Goal: Information Seeking & Learning: Learn about a topic

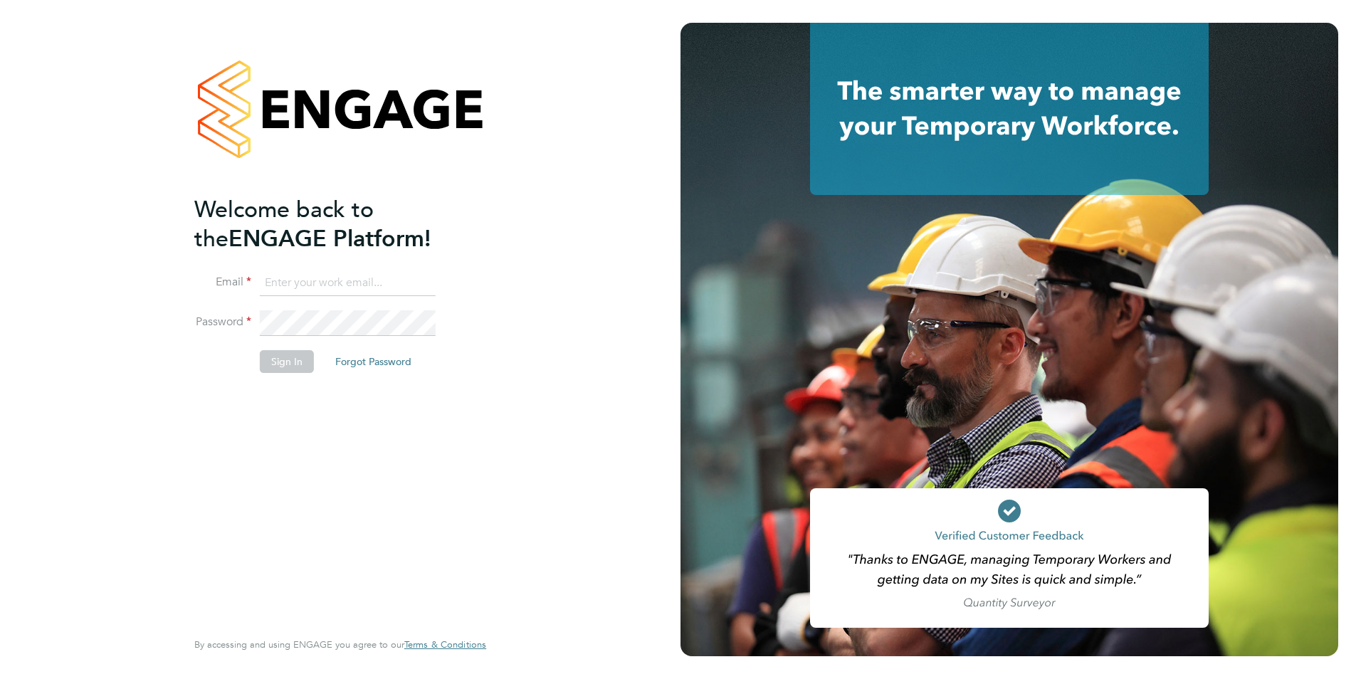
type input "paulp@dannysullivan.co.uk"
click at [267, 362] on button "Sign In" at bounding box center [287, 361] width 54 height 23
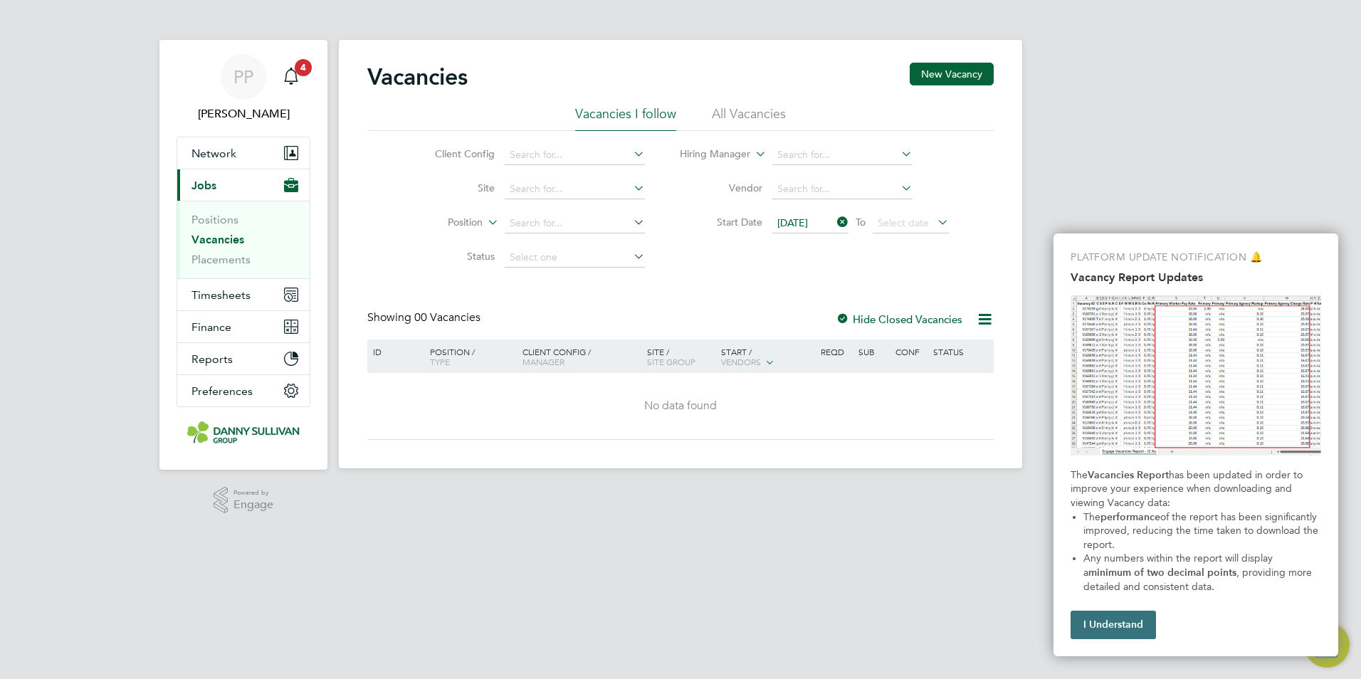
click at [1112, 628] on button "I Understand" at bounding box center [1112, 625] width 85 height 28
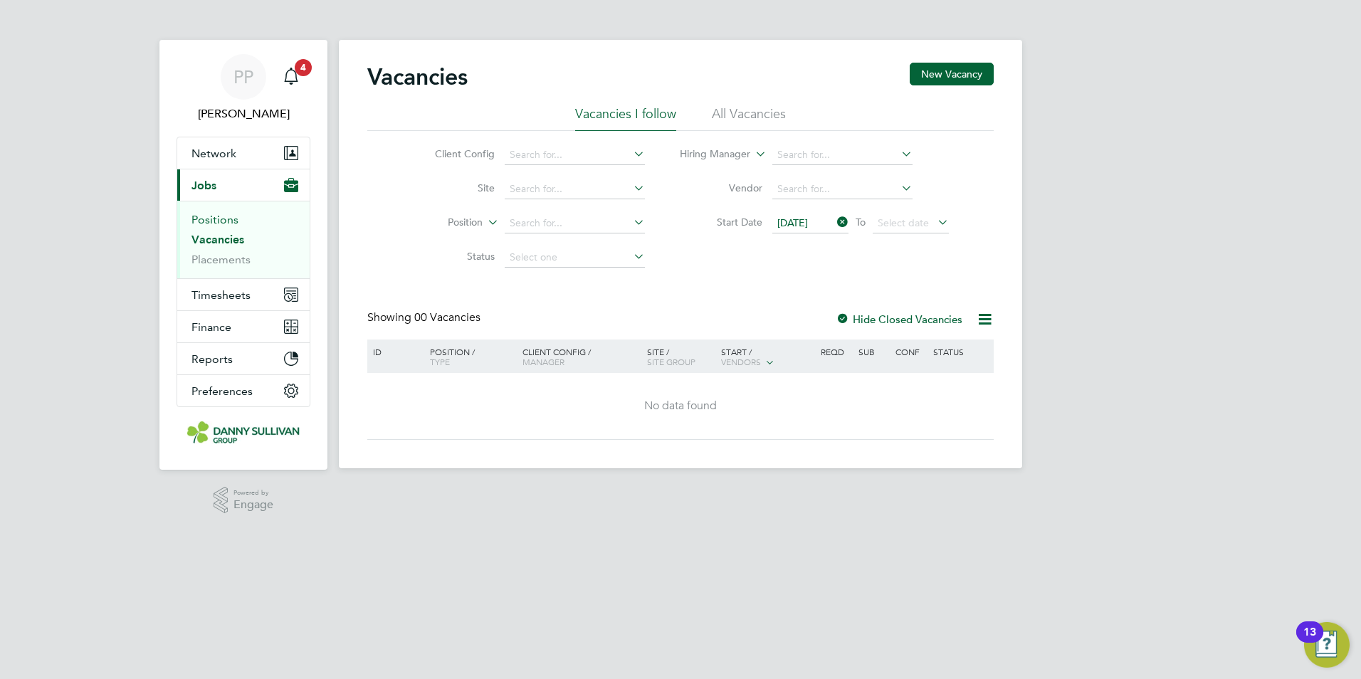
drag, startPoint x: 211, startPoint y: 220, endPoint x: 291, endPoint y: 252, distance: 86.6
click at [211, 220] on link "Positions" at bounding box center [214, 220] width 47 height 14
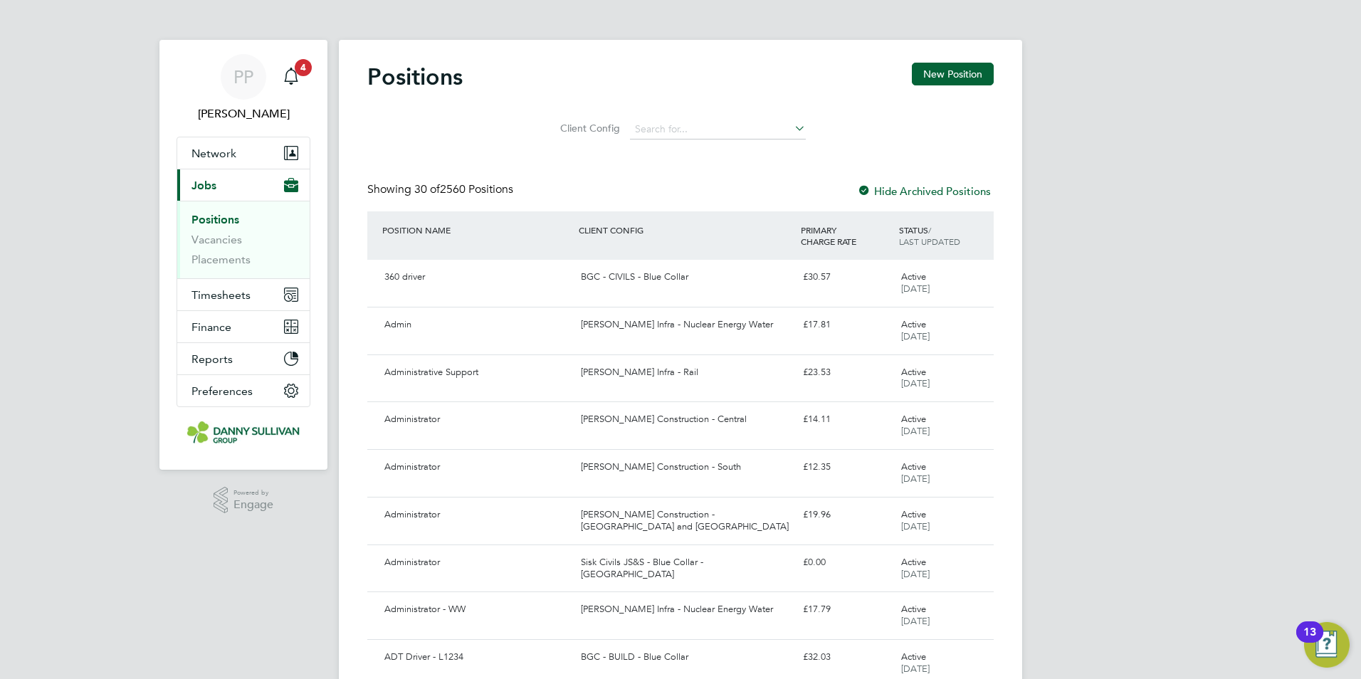
click at [929, 228] on div "STATUS / LAST UPDATED" at bounding box center [944, 235] width 98 height 37
click at [226, 241] on link "Vacancies" at bounding box center [216, 240] width 51 height 14
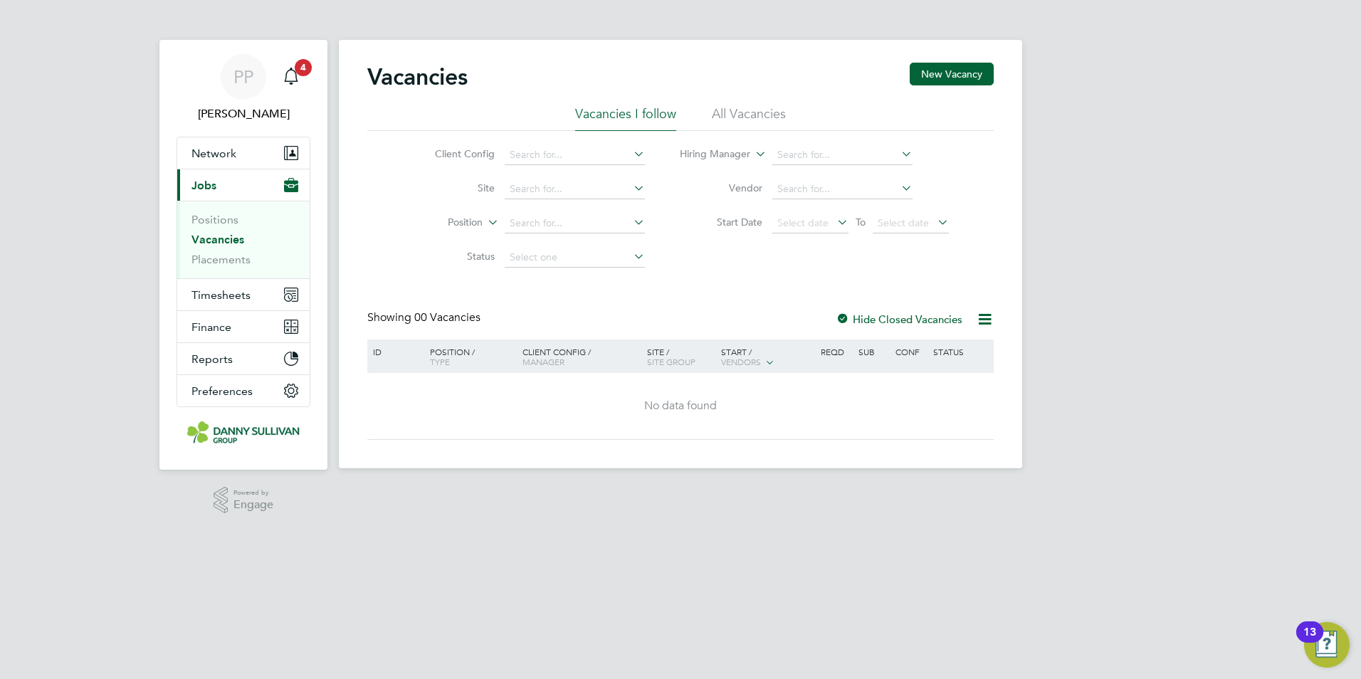
click at [742, 102] on div "Vacancies New Vacancy" at bounding box center [680, 84] width 626 height 43
click at [753, 106] on li "All Vacancies" at bounding box center [749, 118] width 74 height 26
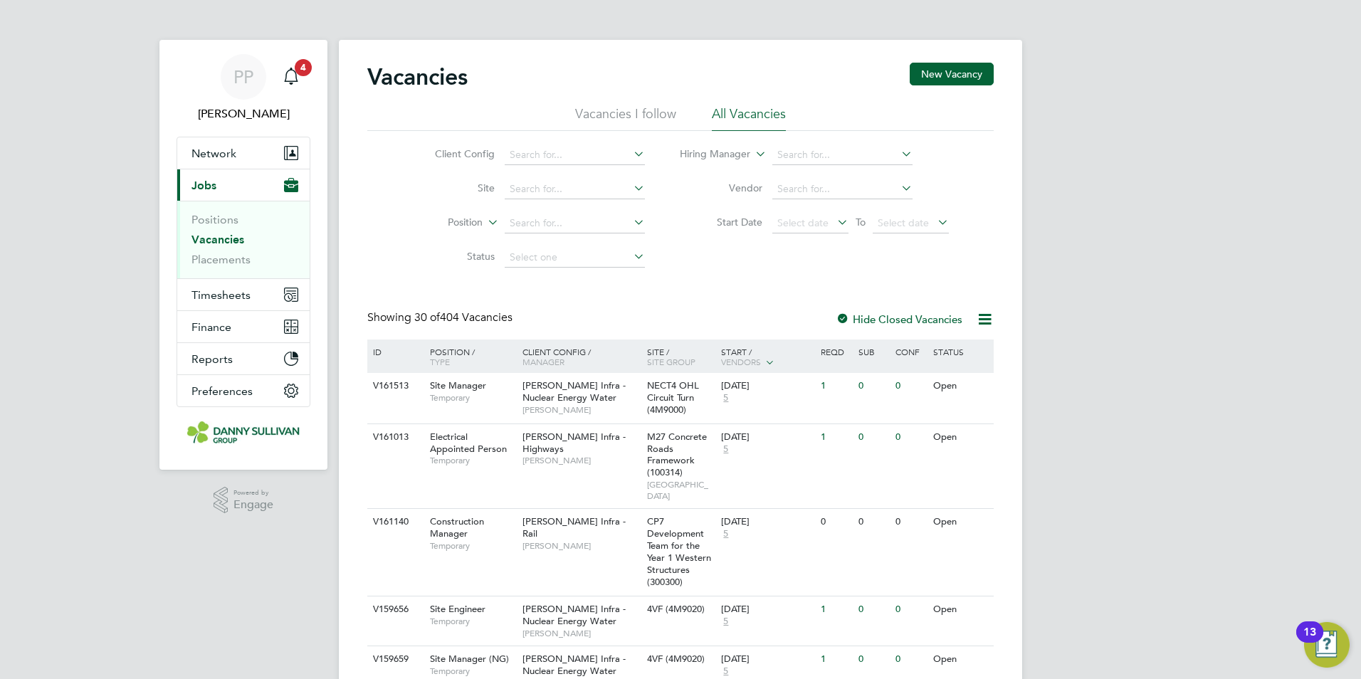
click at [734, 353] on div "Start / Vendors" at bounding box center [767, 357] width 100 height 36
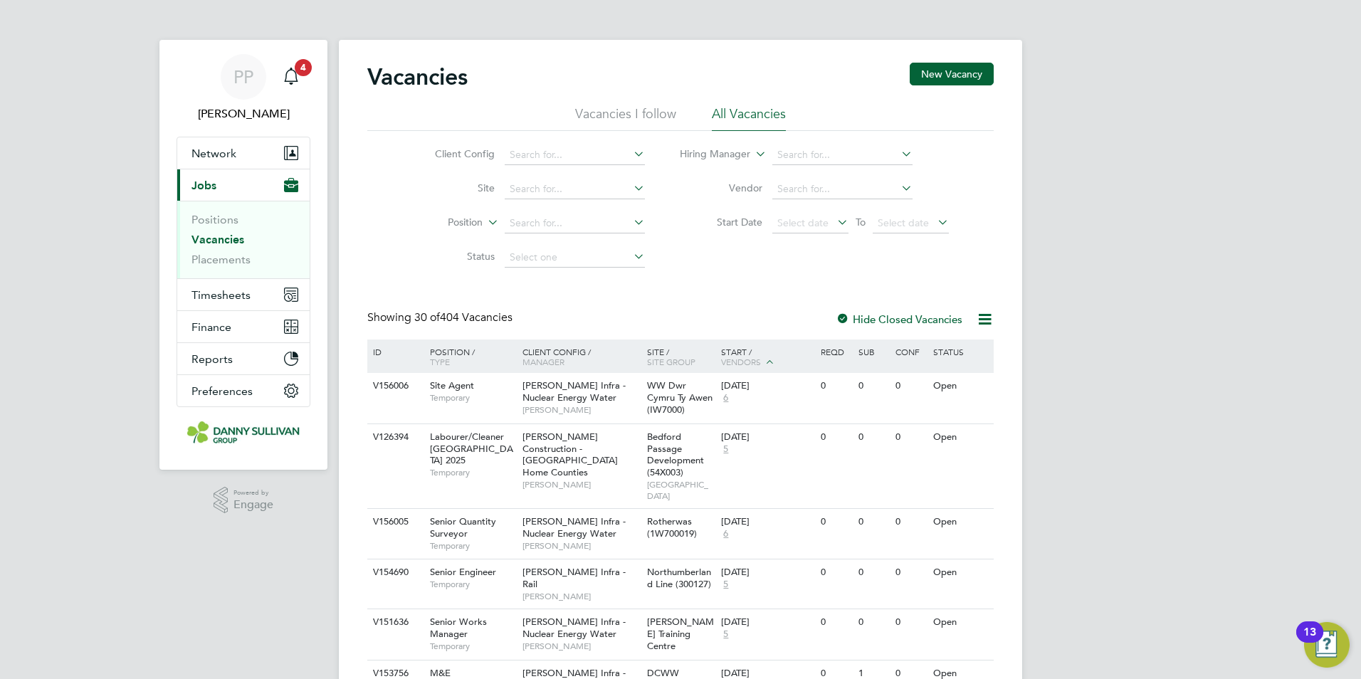
click at [737, 354] on div "Start / Vendors" at bounding box center [767, 357] width 100 height 36
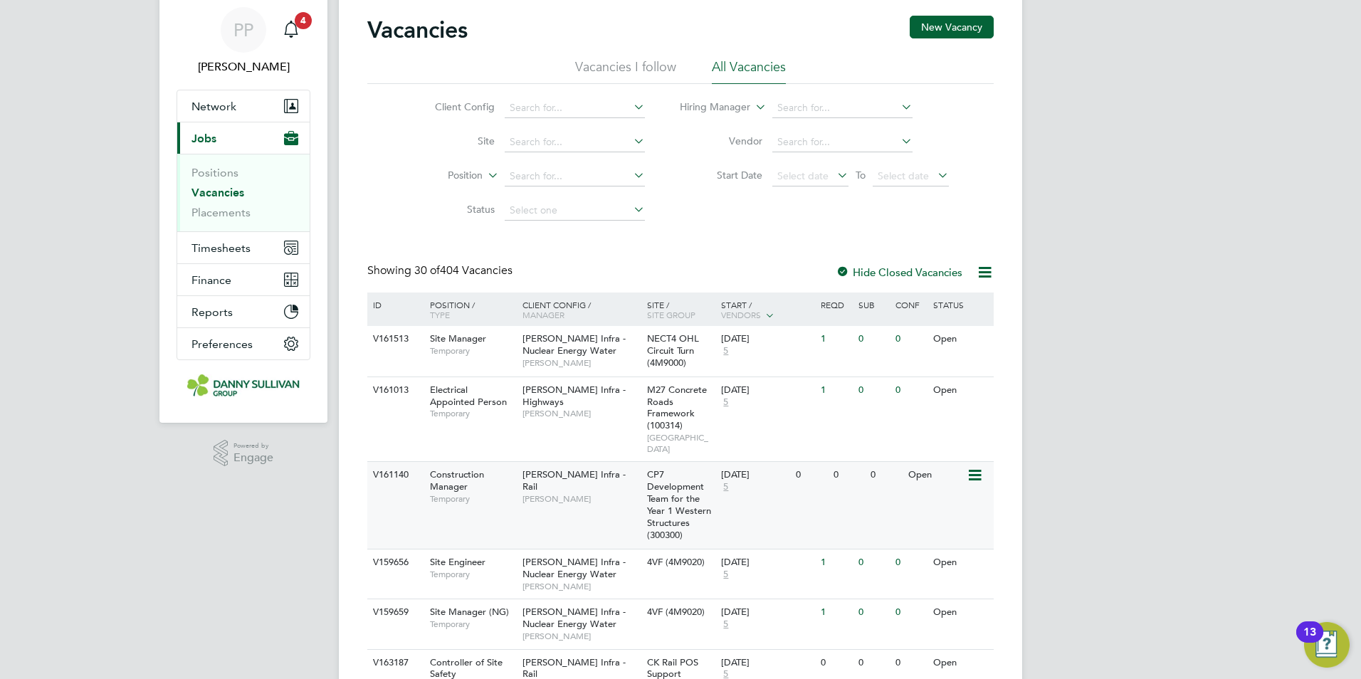
scroll to position [71, 0]
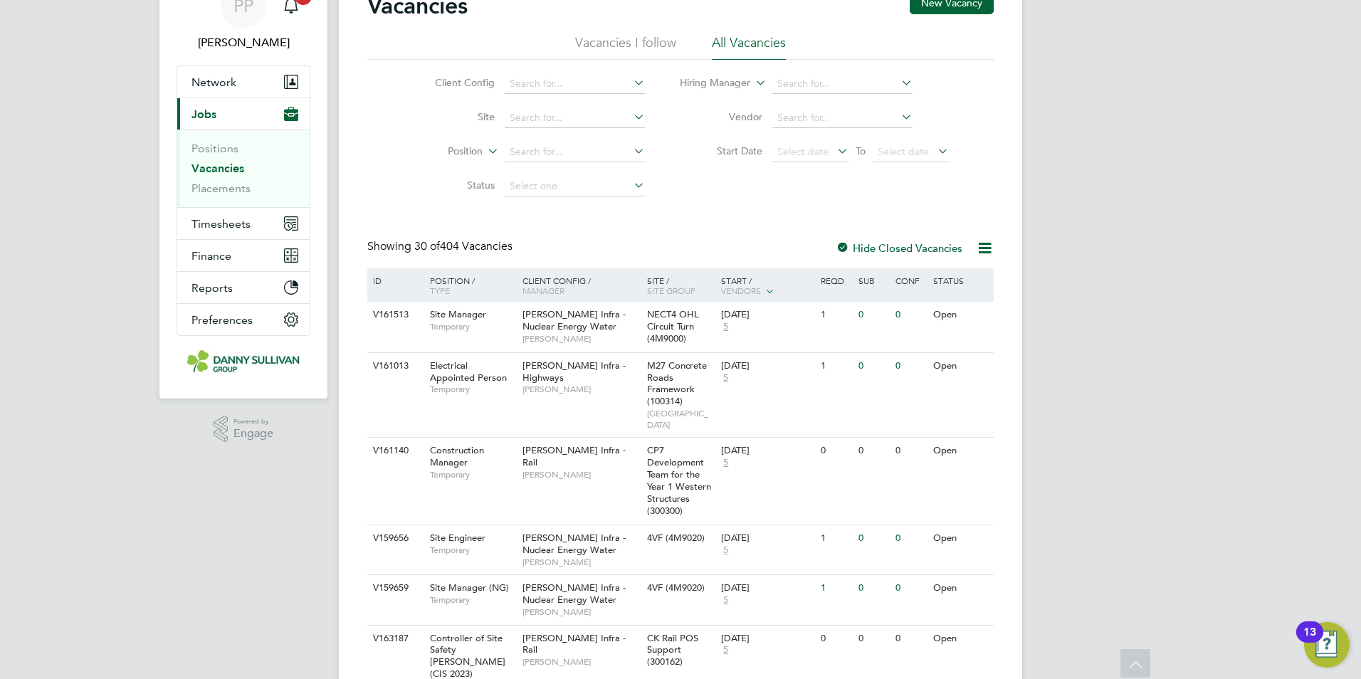
click at [850, 246] on div at bounding box center [842, 249] width 14 height 14
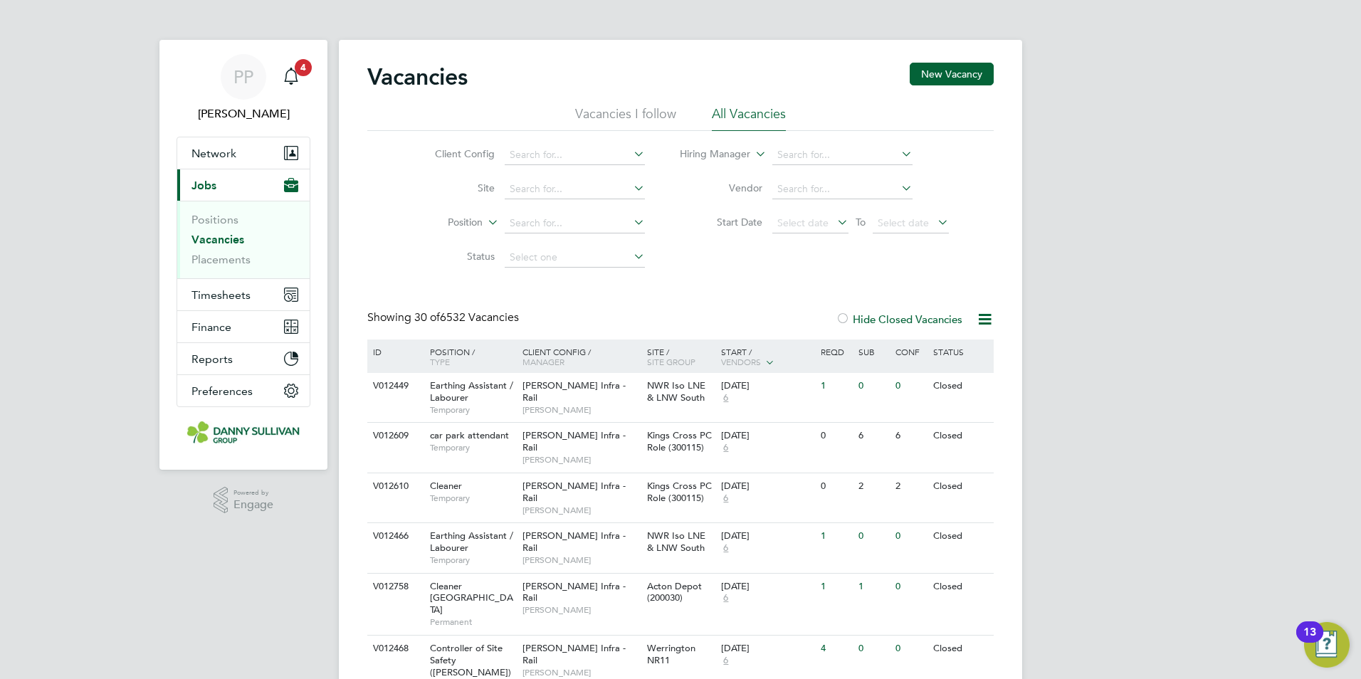
click at [745, 366] on div "Start / Vendors" at bounding box center [767, 357] width 100 height 36
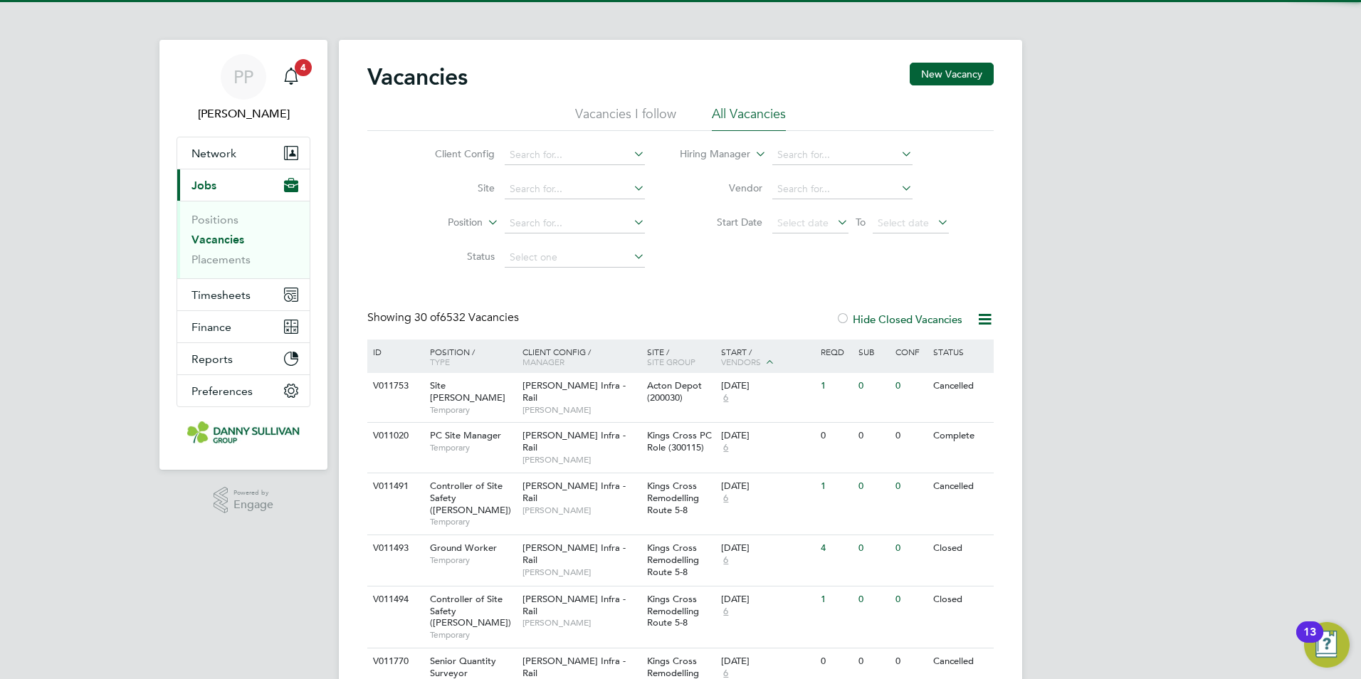
click at [745, 362] on span "Vendors" at bounding box center [741, 361] width 40 height 11
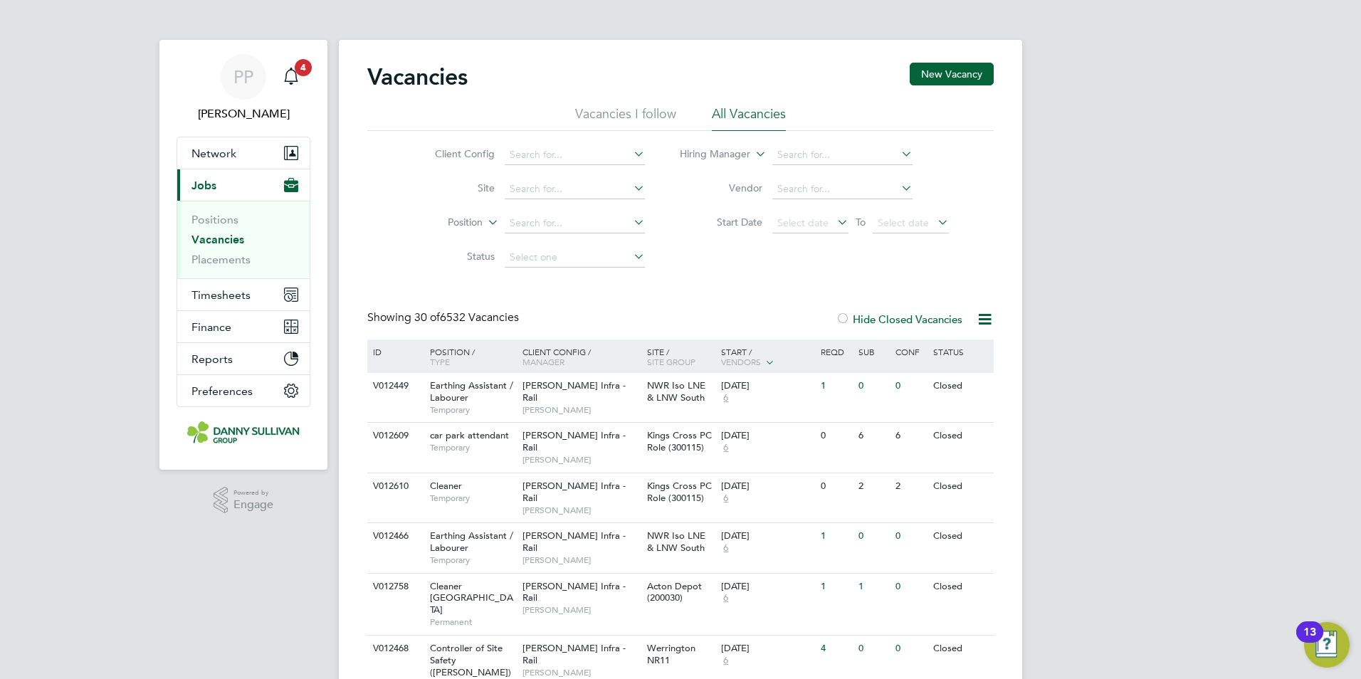
click at [988, 316] on icon at bounding box center [985, 319] width 18 height 18
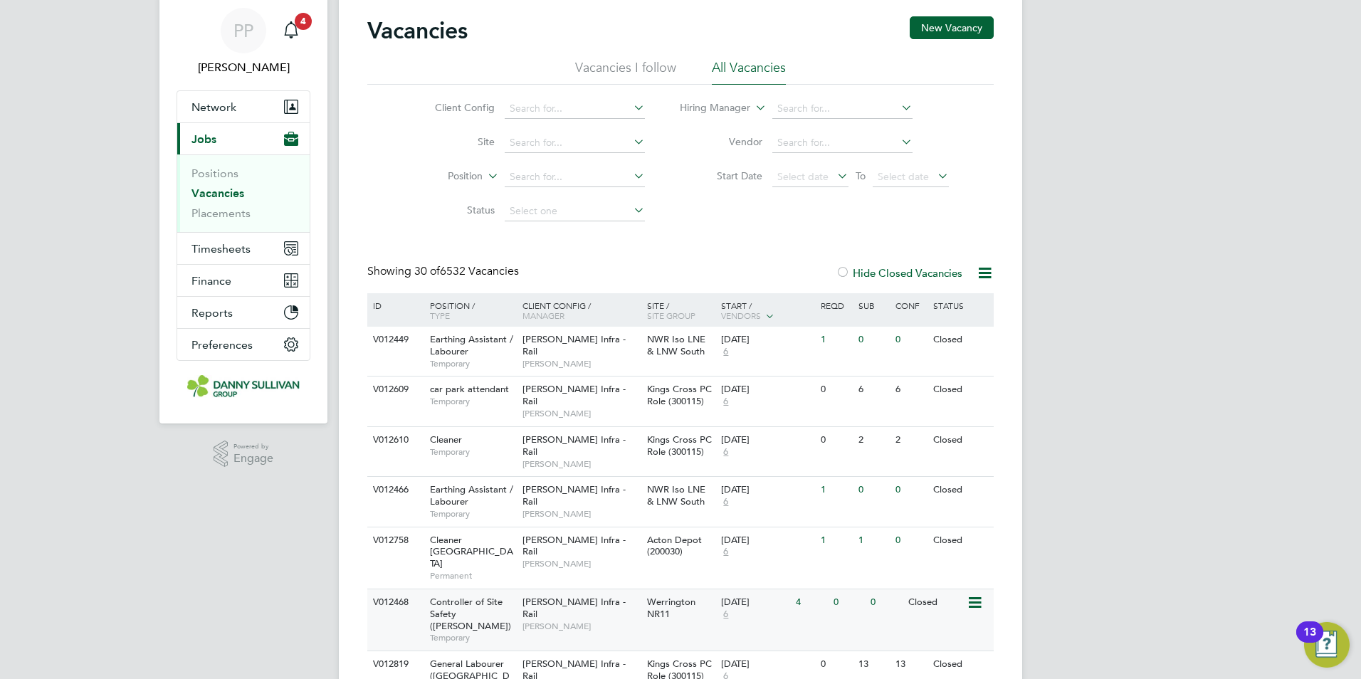
scroll to position [71, 0]
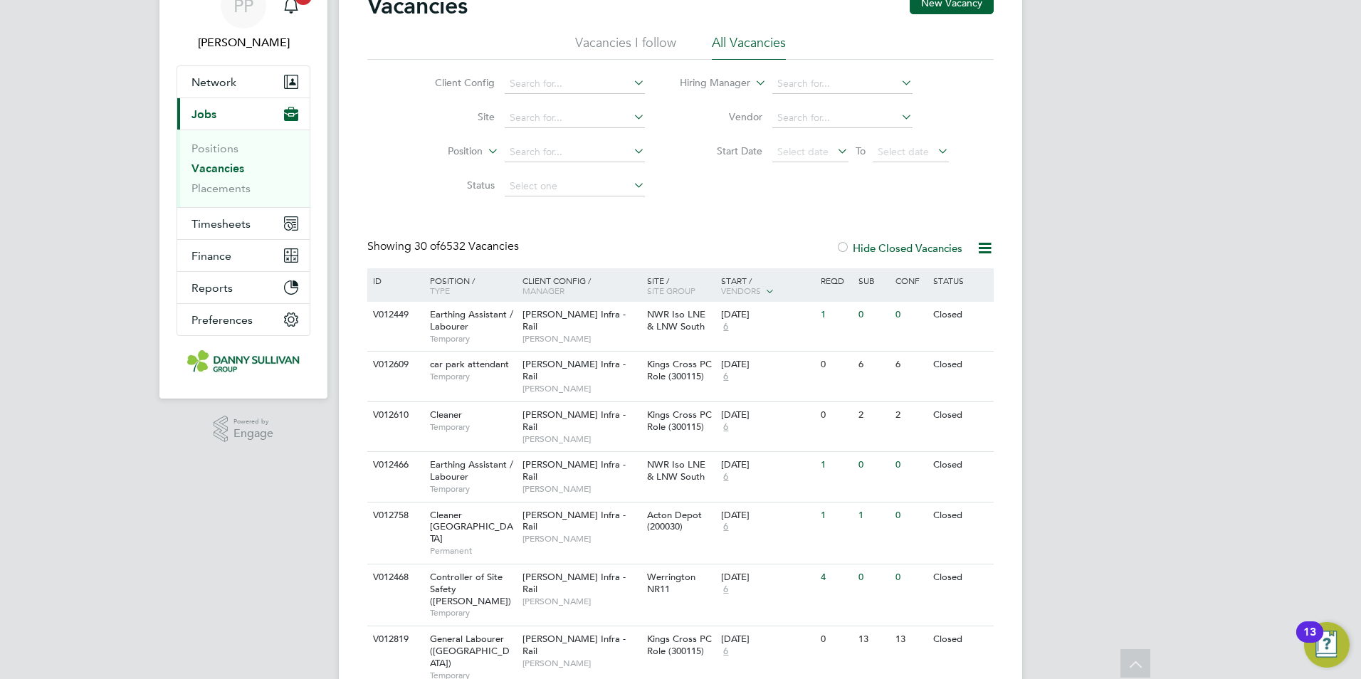
click at [840, 245] on div at bounding box center [842, 249] width 14 height 14
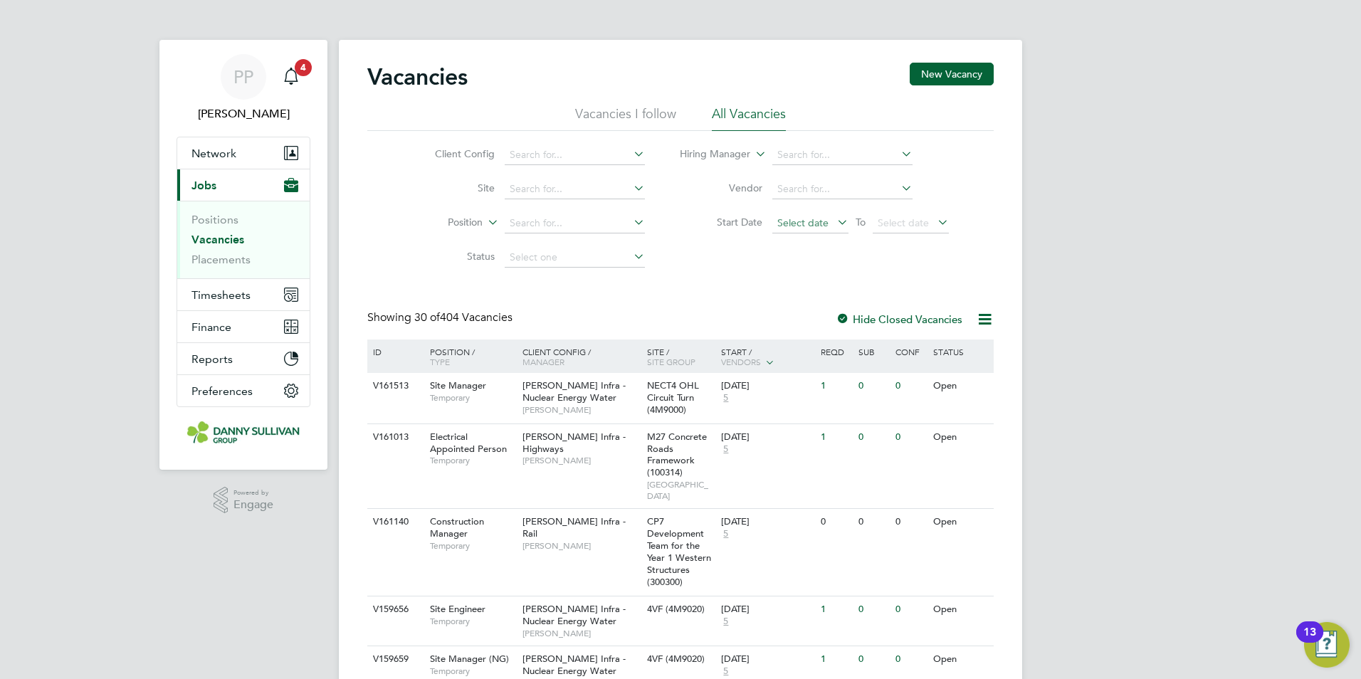
click at [809, 224] on span "Select date" at bounding box center [802, 222] width 51 height 13
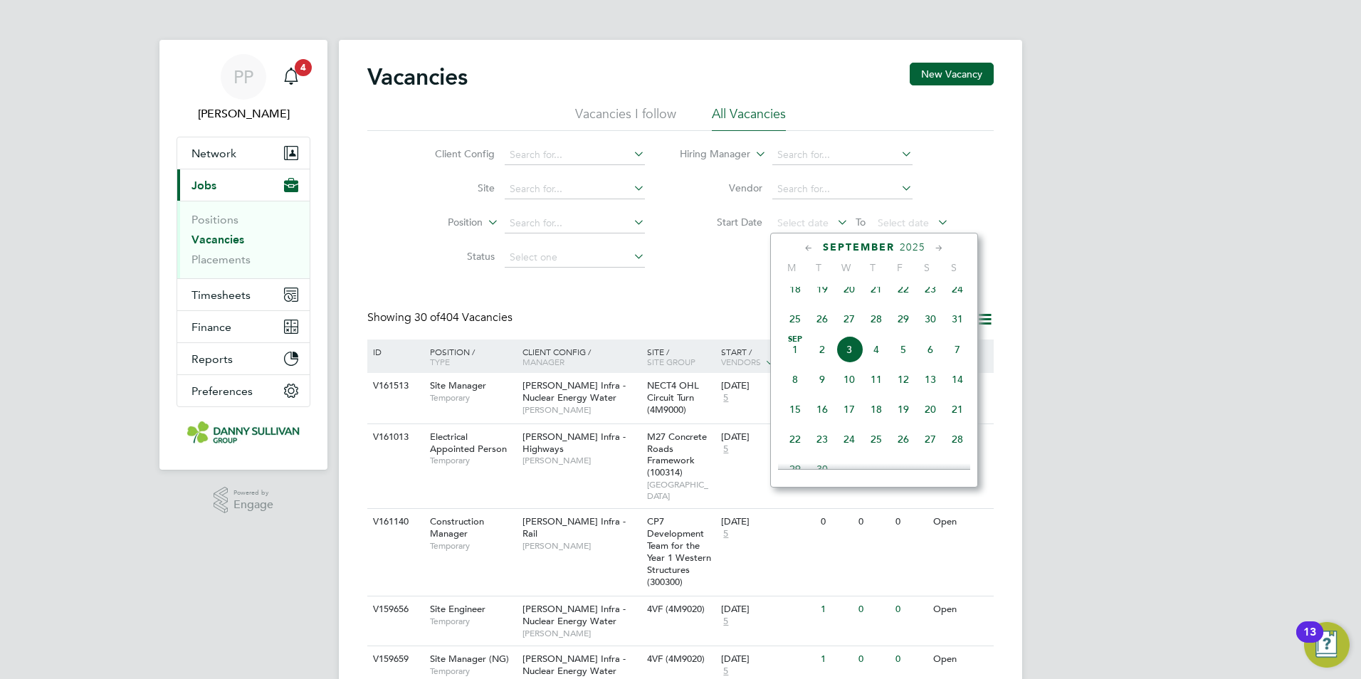
click at [793, 300] on span "18" at bounding box center [794, 288] width 27 height 27
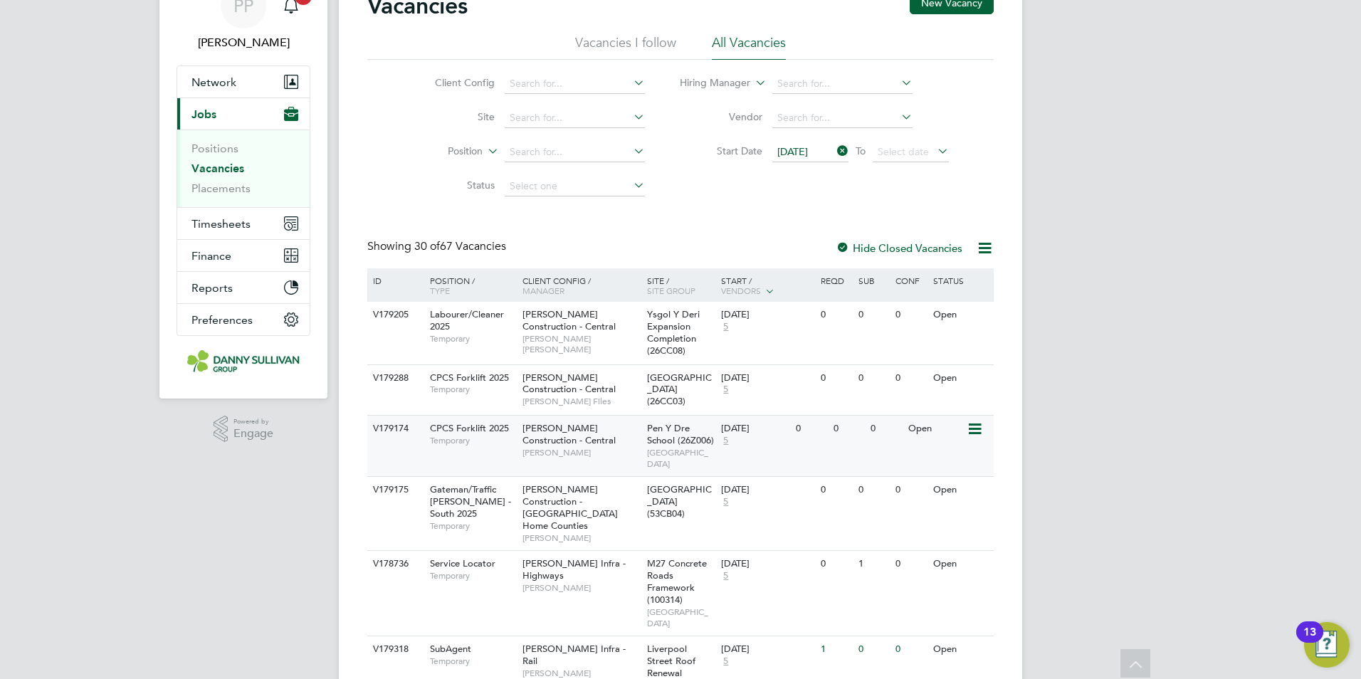
scroll to position [142, 0]
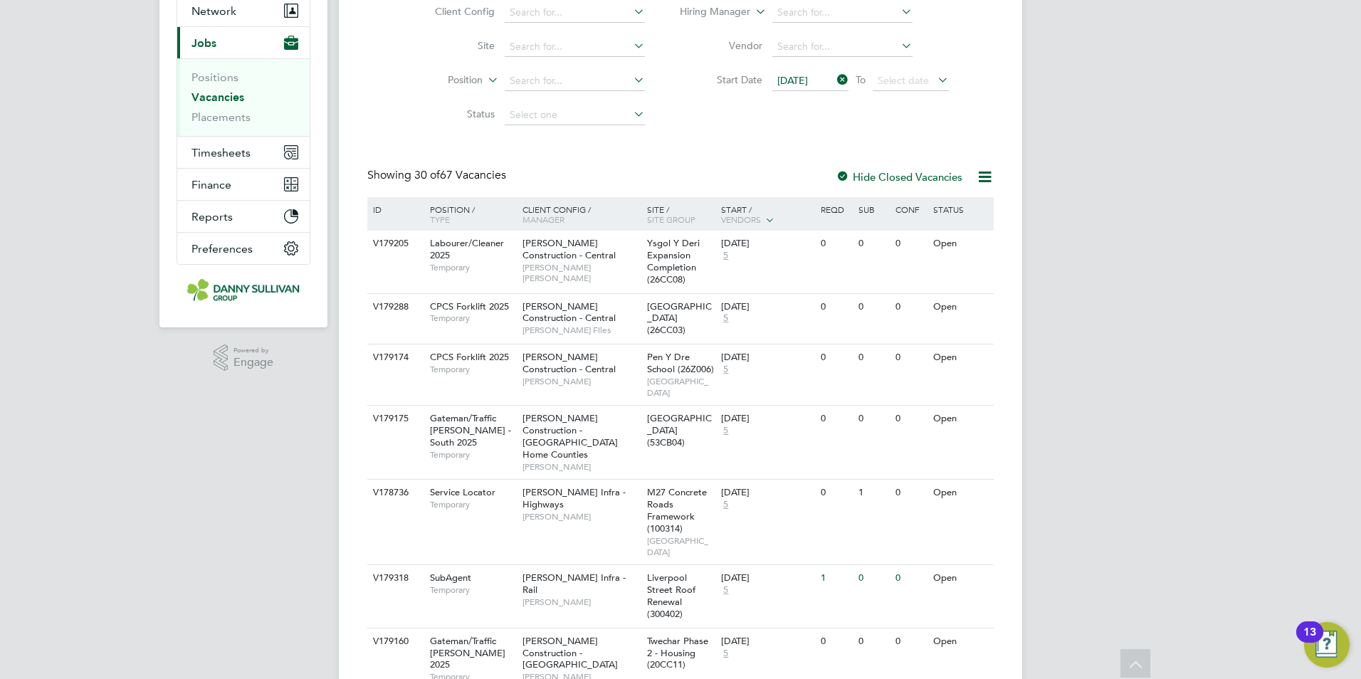
click at [758, 223] on span "Vendors" at bounding box center [741, 218] width 40 height 11
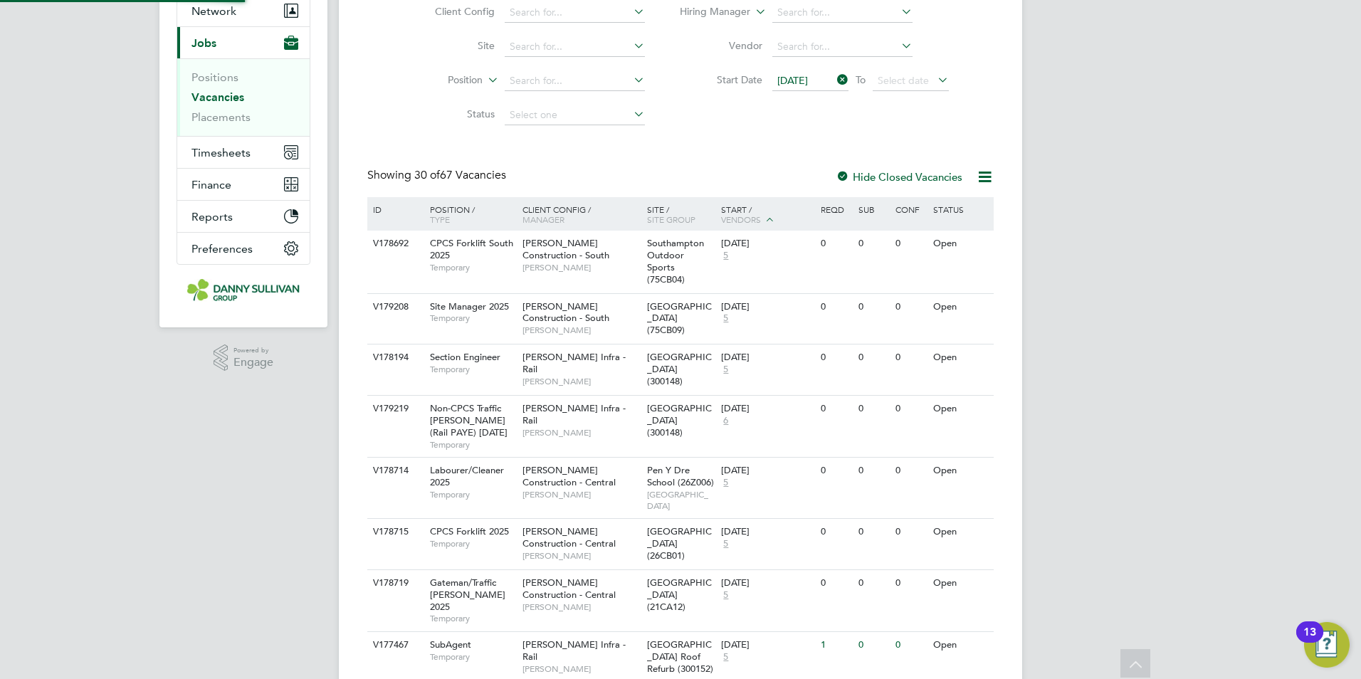
click at [754, 221] on span "Vendors" at bounding box center [741, 218] width 40 height 11
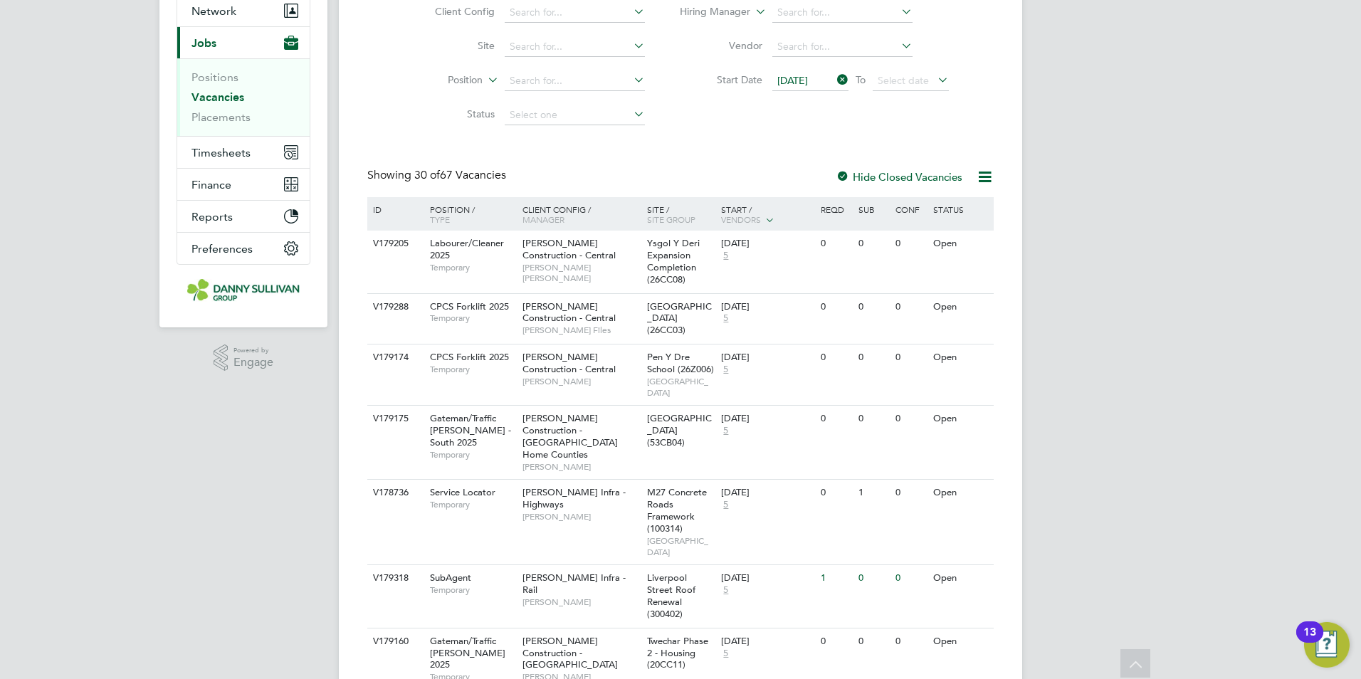
click at [872, 173] on label "Hide Closed Vacancies" at bounding box center [898, 177] width 127 height 14
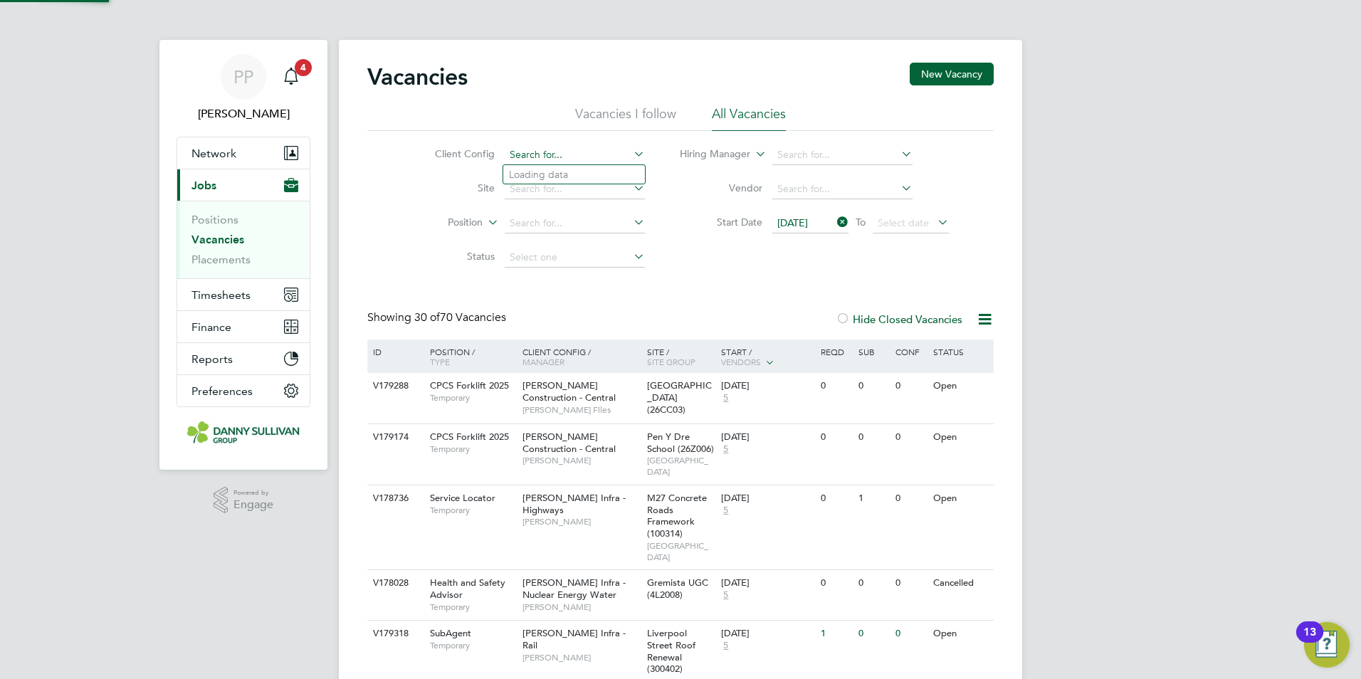
click at [621, 158] on input at bounding box center [575, 155] width 140 height 20
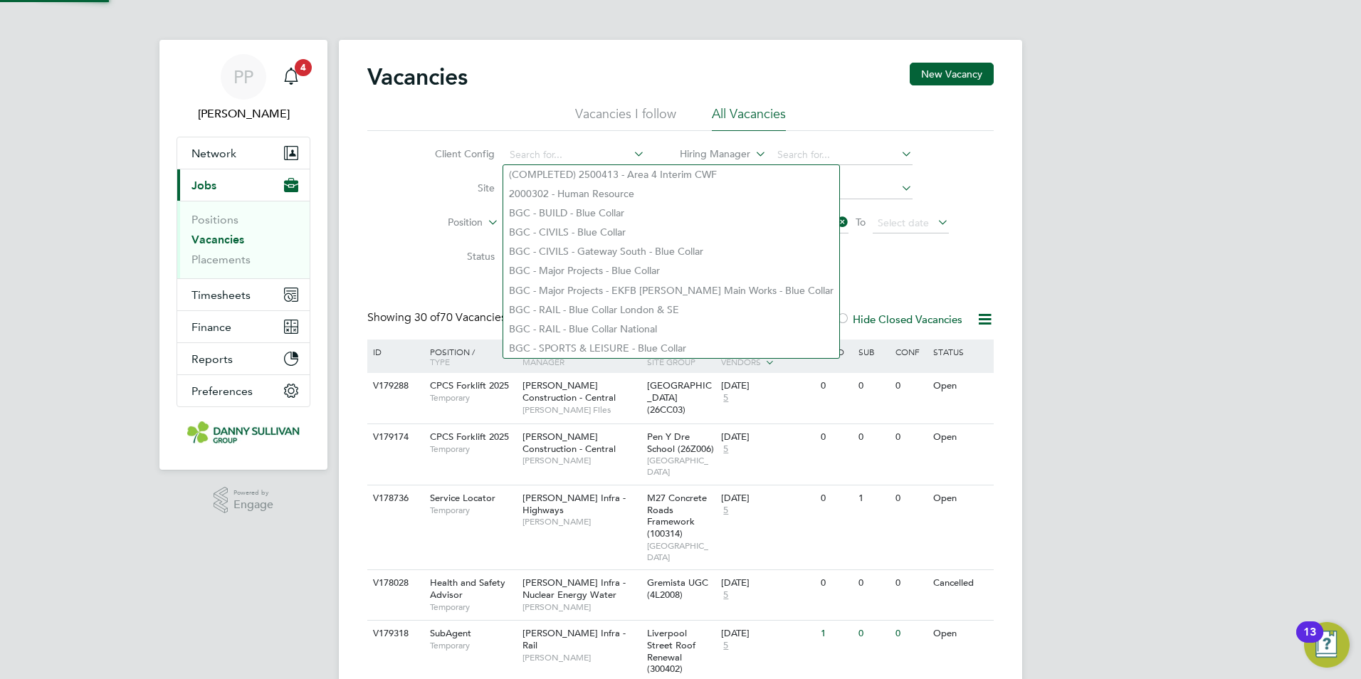
click at [630, 152] on icon at bounding box center [630, 154] width 0 height 20
click at [424, 213] on li "Position" at bounding box center [529, 223] width 268 height 34
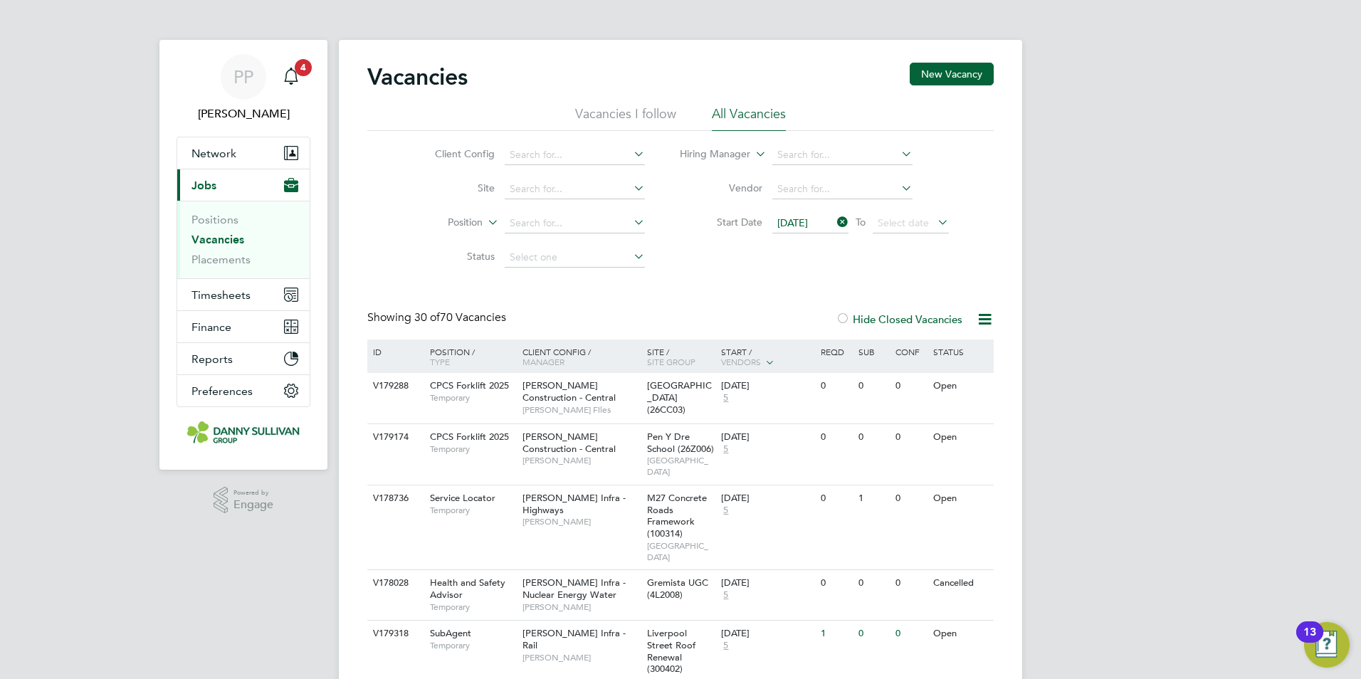
click at [898, 186] on icon at bounding box center [898, 188] width 0 height 20
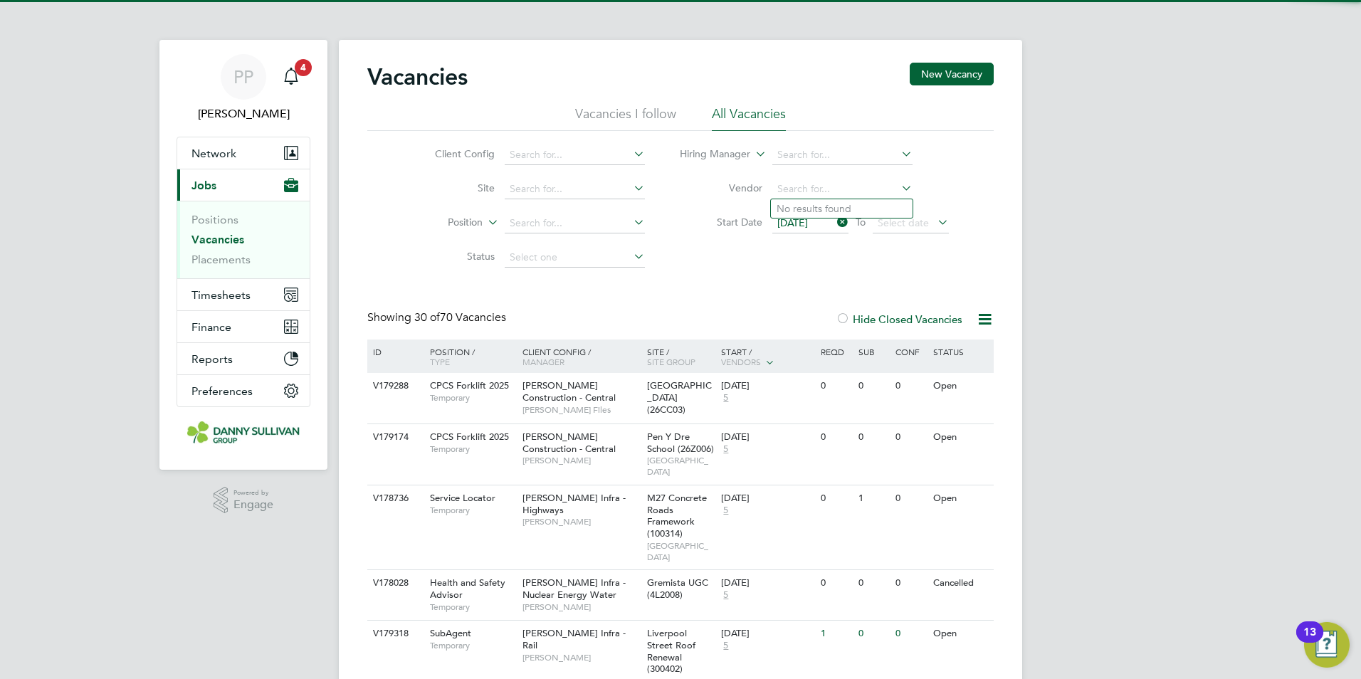
click at [898, 189] on icon at bounding box center [898, 188] width 0 height 20
click at [898, 191] on icon at bounding box center [898, 188] width 0 height 20
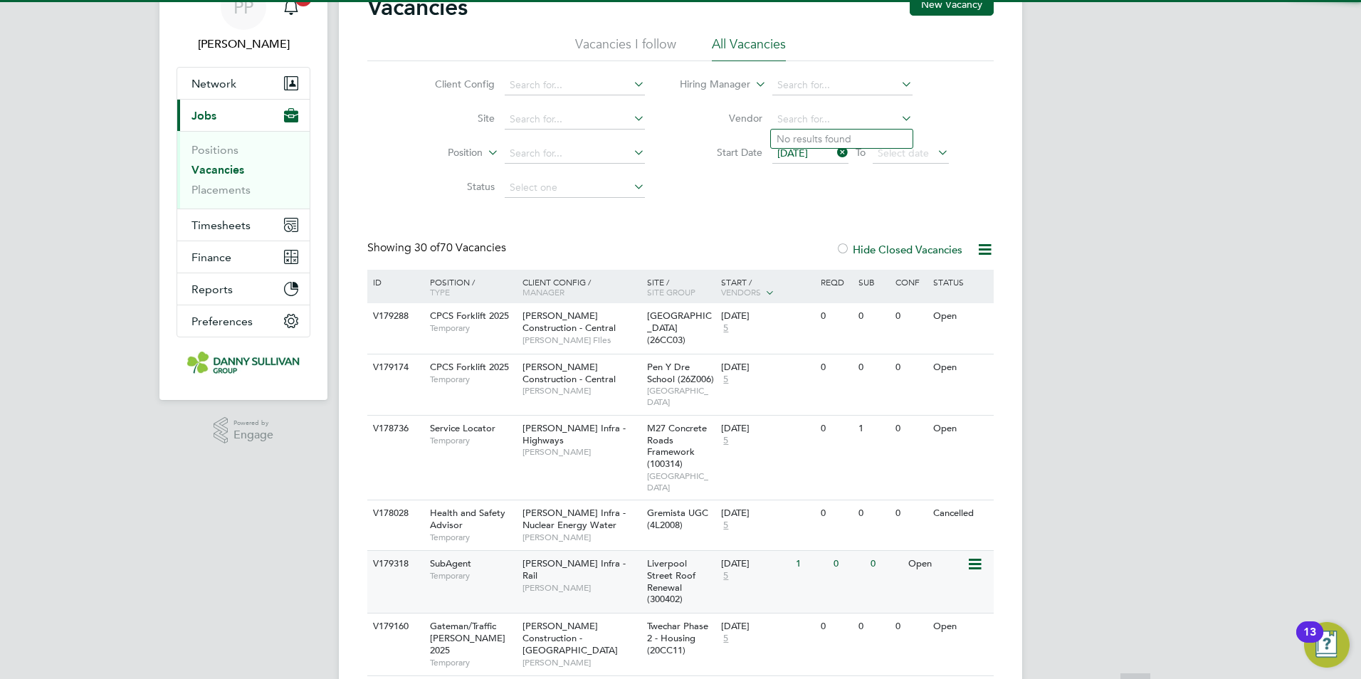
scroll to position [213, 0]
